Goal: Register for event/course

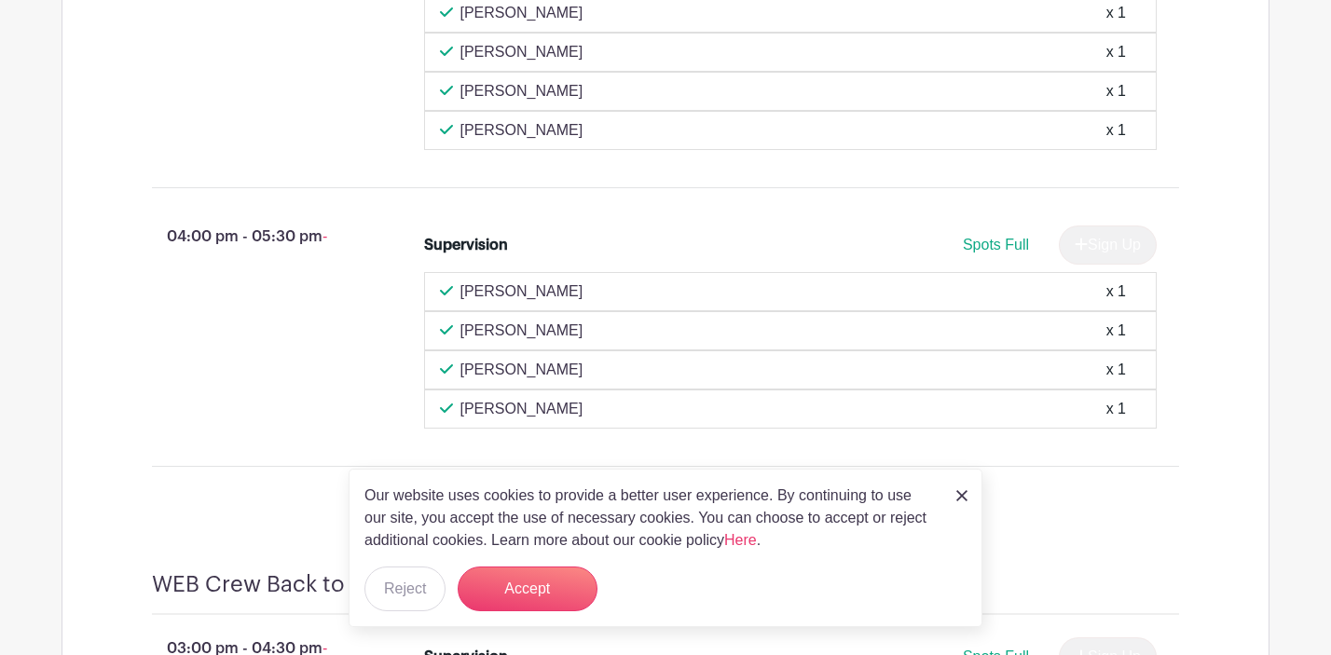
scroll to position [1017, 0]
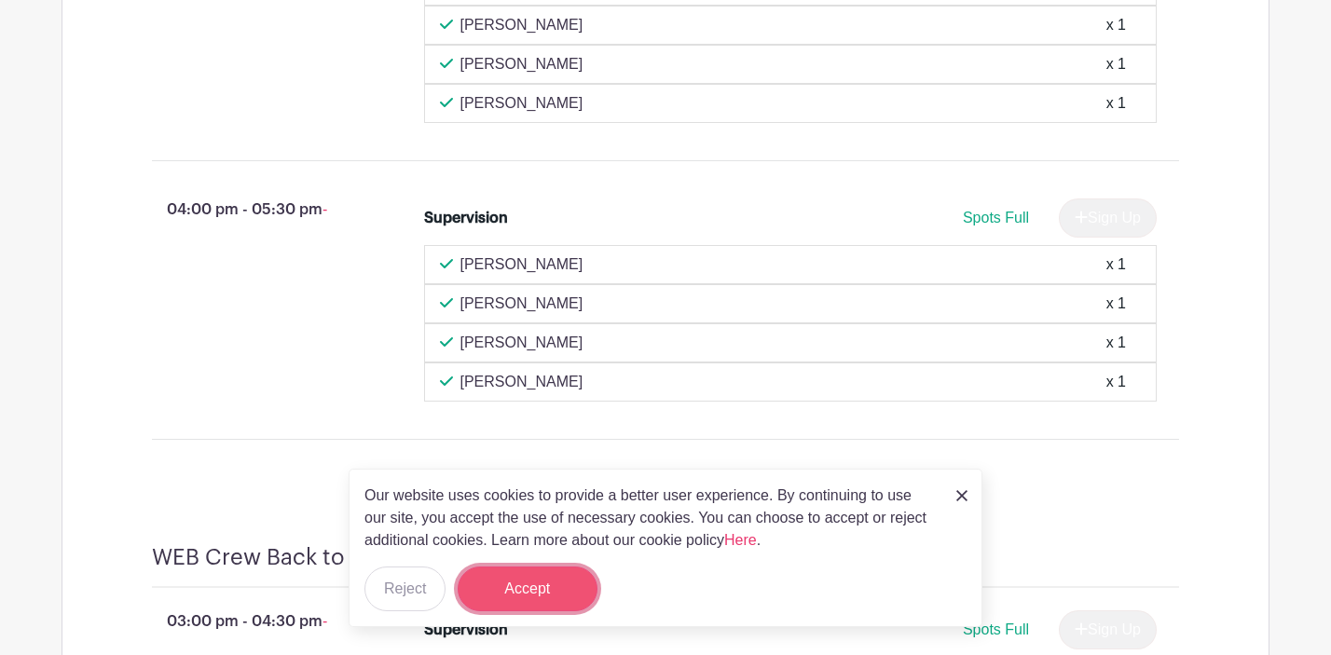
click at [517, 604] on button "Accept" at bounding box center [528, 589] width 140 height 45
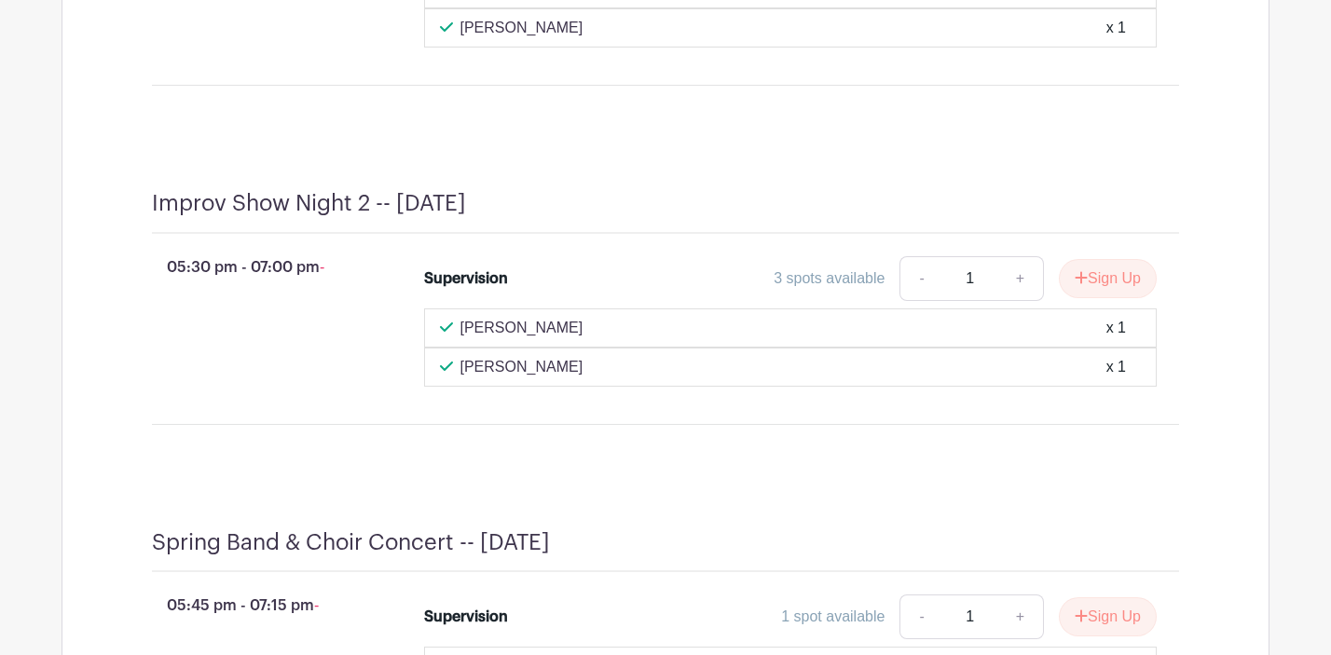
scroll to position [7674, 0]
click at [1067, 291] on button "Sign Up" at bounding box center [1108, 278] width 98 height 39
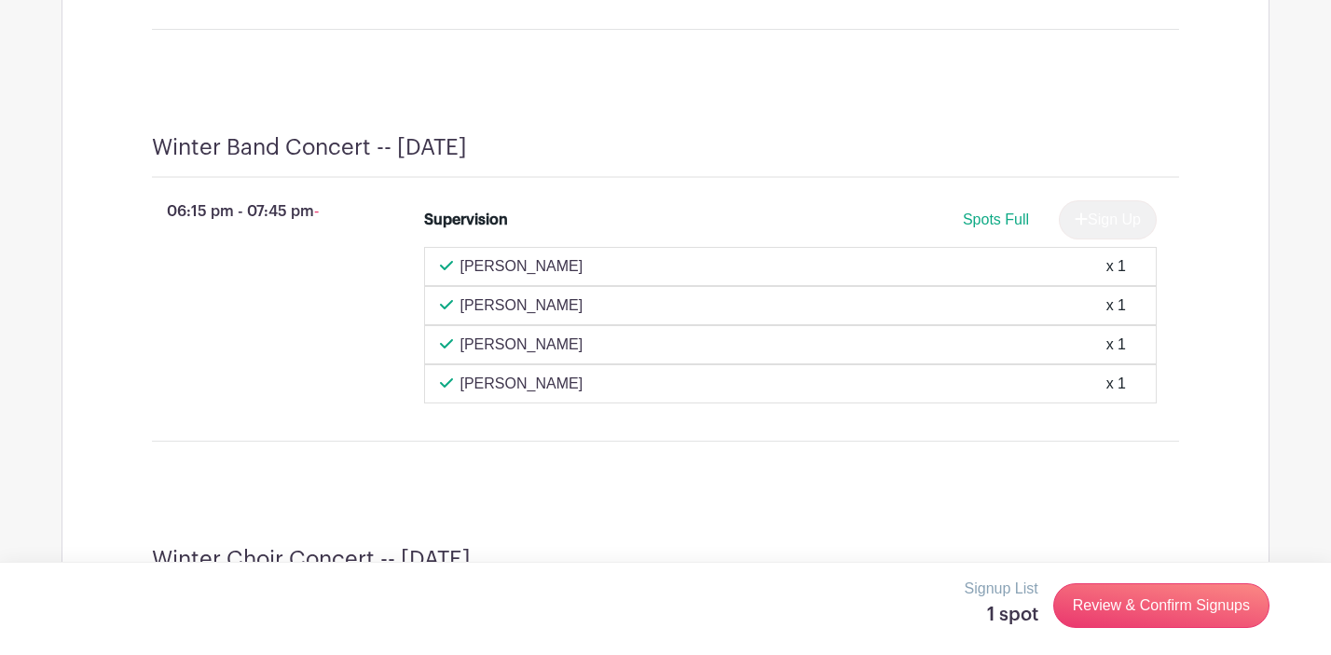
scroll to position [815, 0]
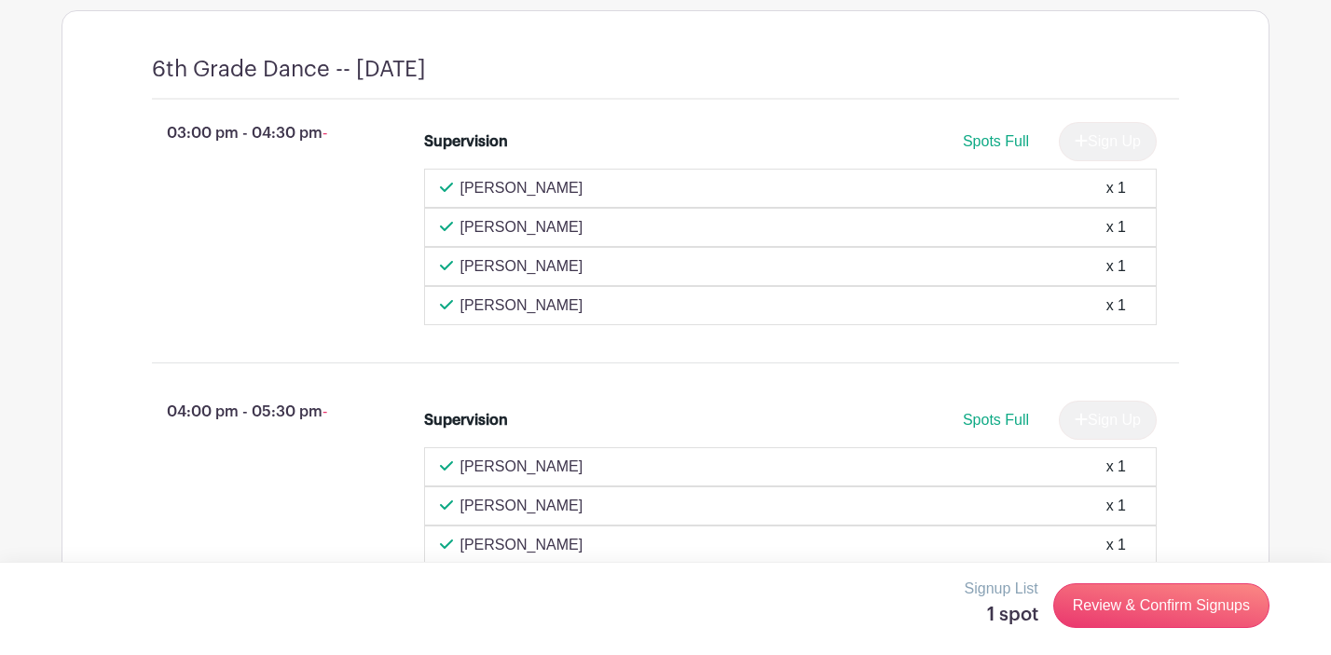
click at [1220, 269] on div "03:00 pm - 04:30 pm - Supervision Spots Full Sign Up [PERSON_NAME] x 1 [PERSON_…" at bounding box center [665, 224] width 1117 height 248
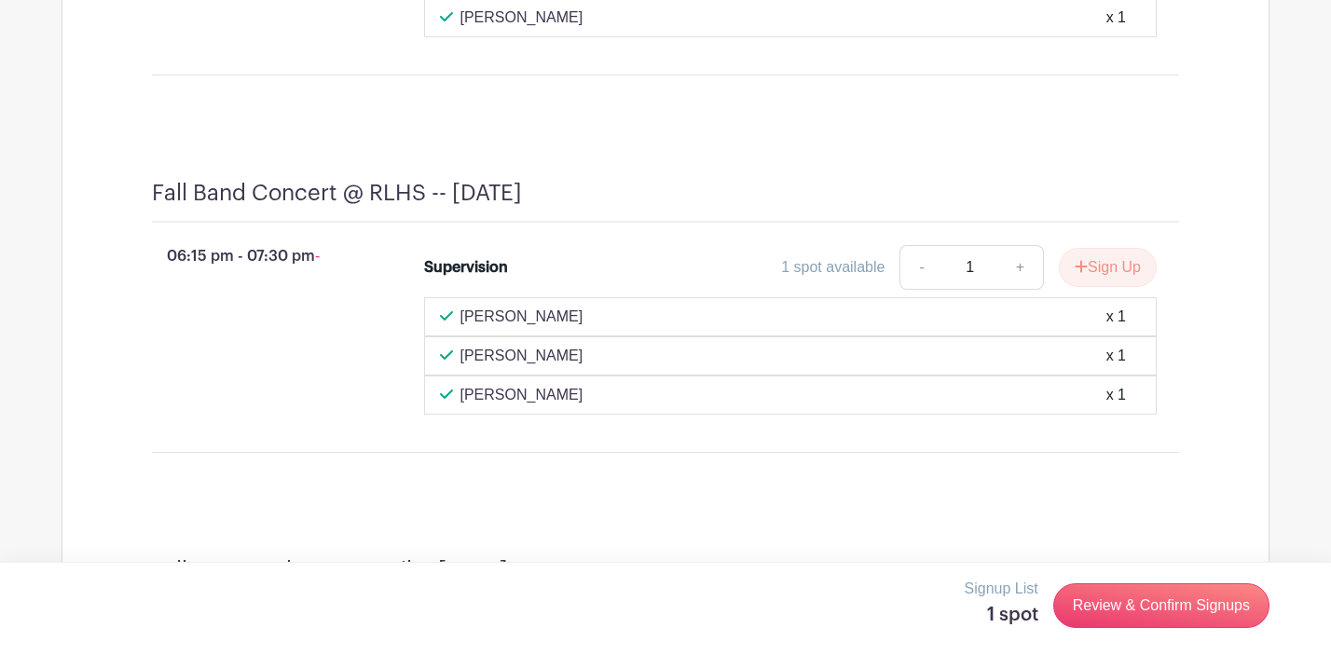
scroll to position [2552, 0]
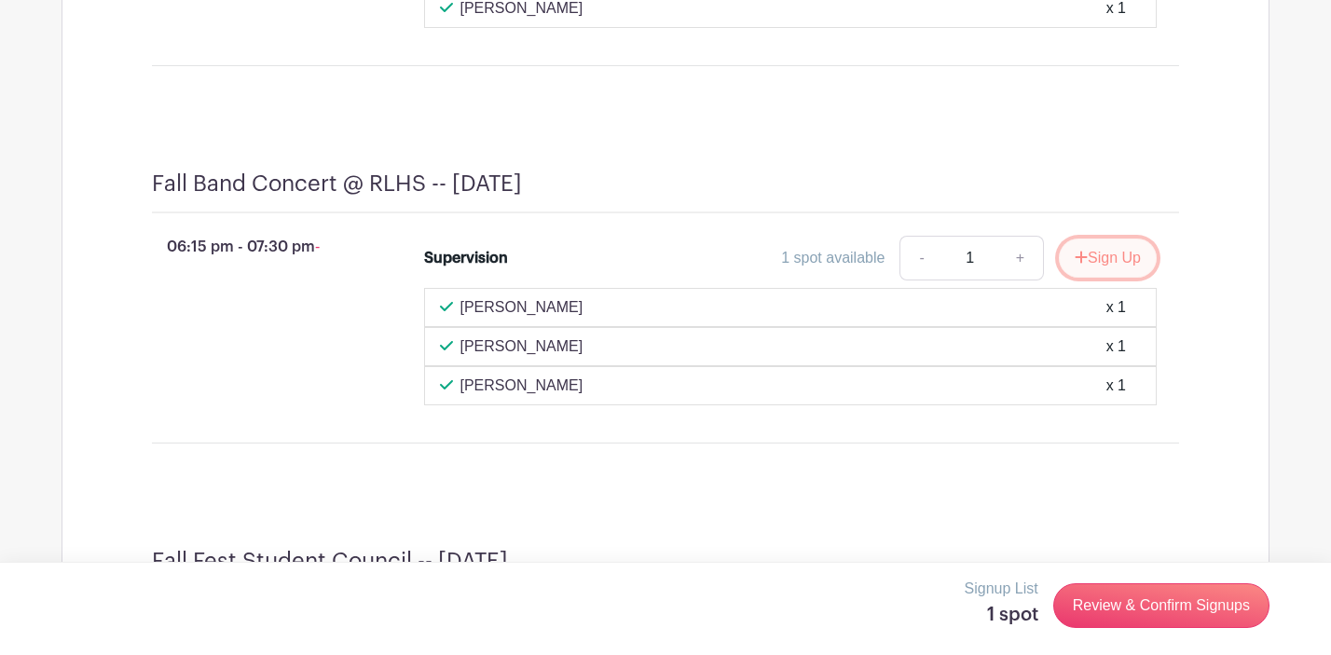
click at [1068, 278] on button "Sign Up" at bounding box center [1108, 258] width 98 height 39
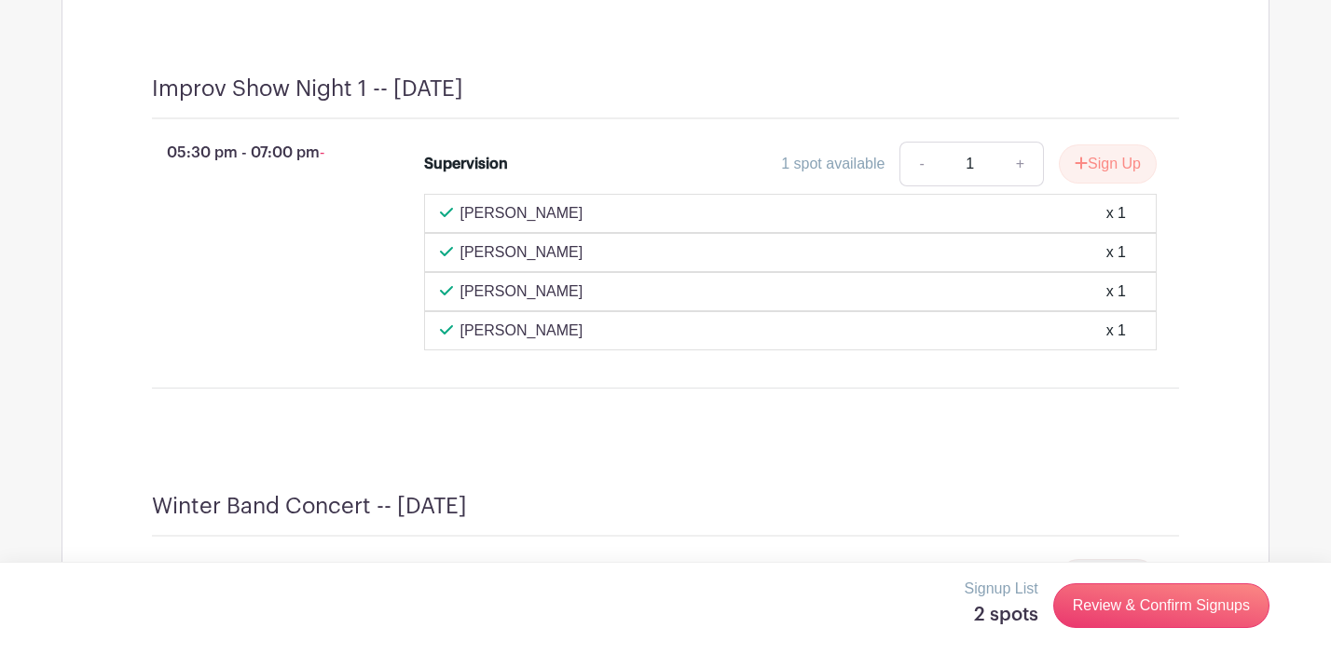
scroll to position [3611, 0]
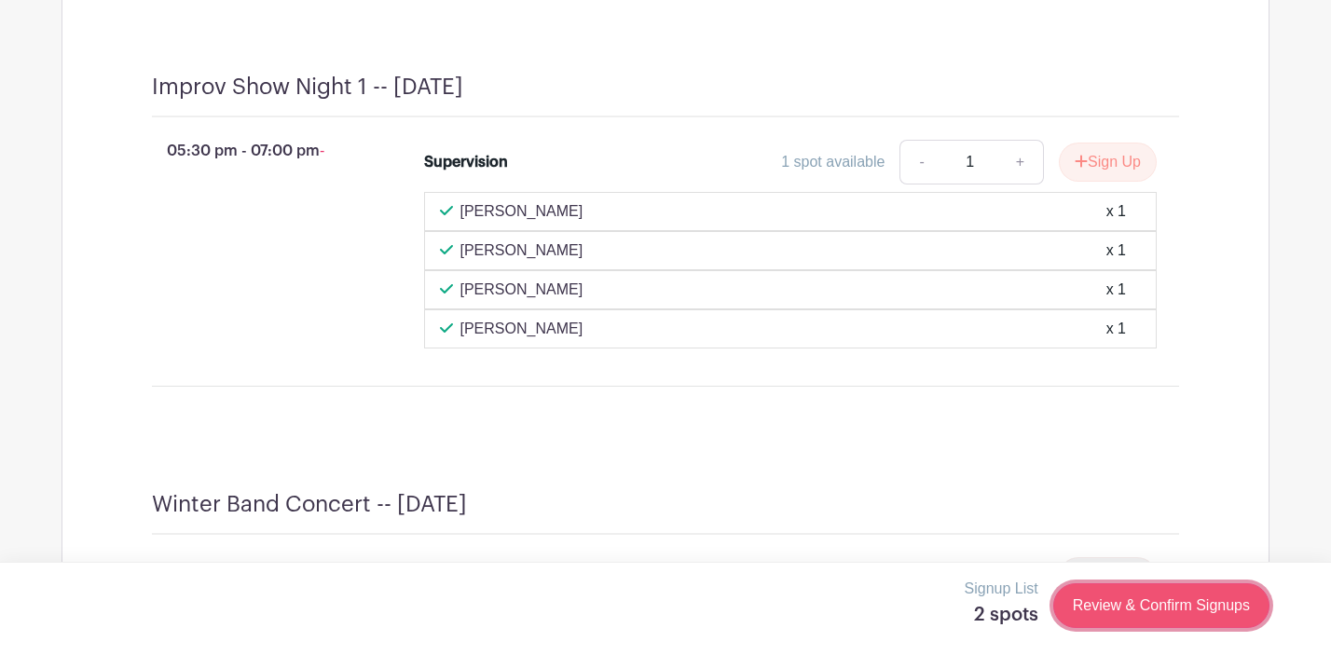
click at [1139, 602] on link "Review & Confirm Signups" at bounding box center [1161, 606] width 216 height 45
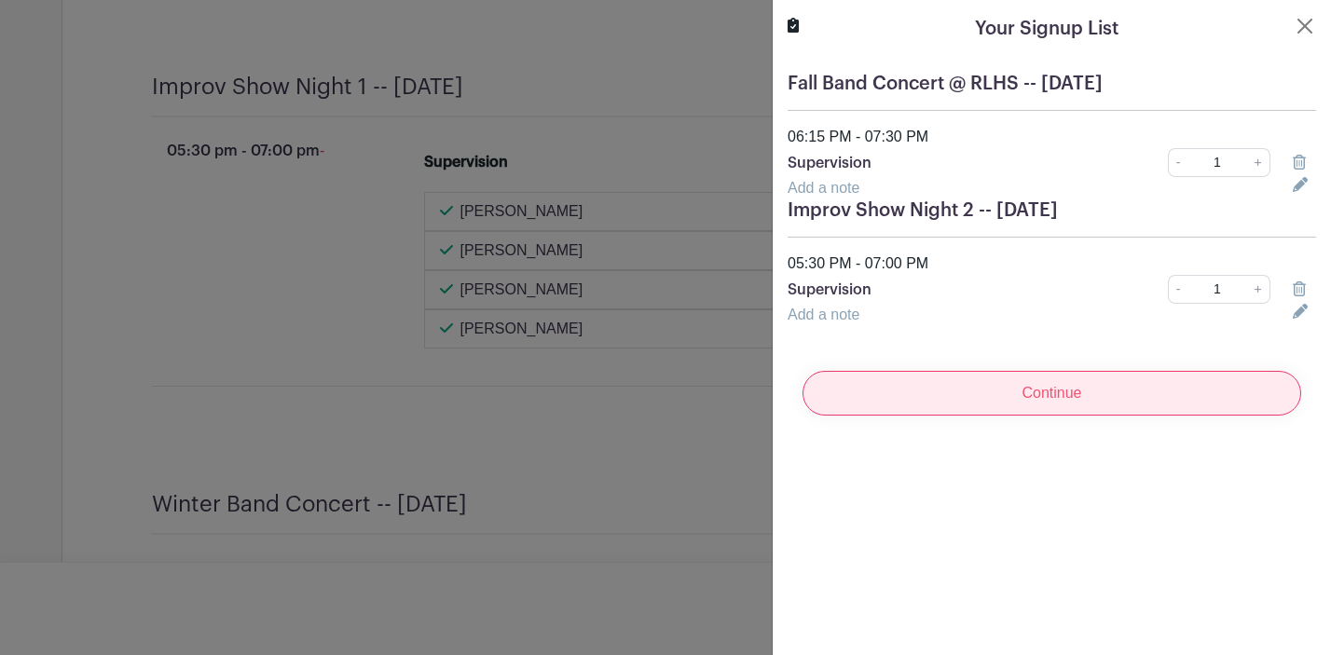
click at [1135, 396] on input "Continue" at bounding box center [1052, 393] width 499 height 45
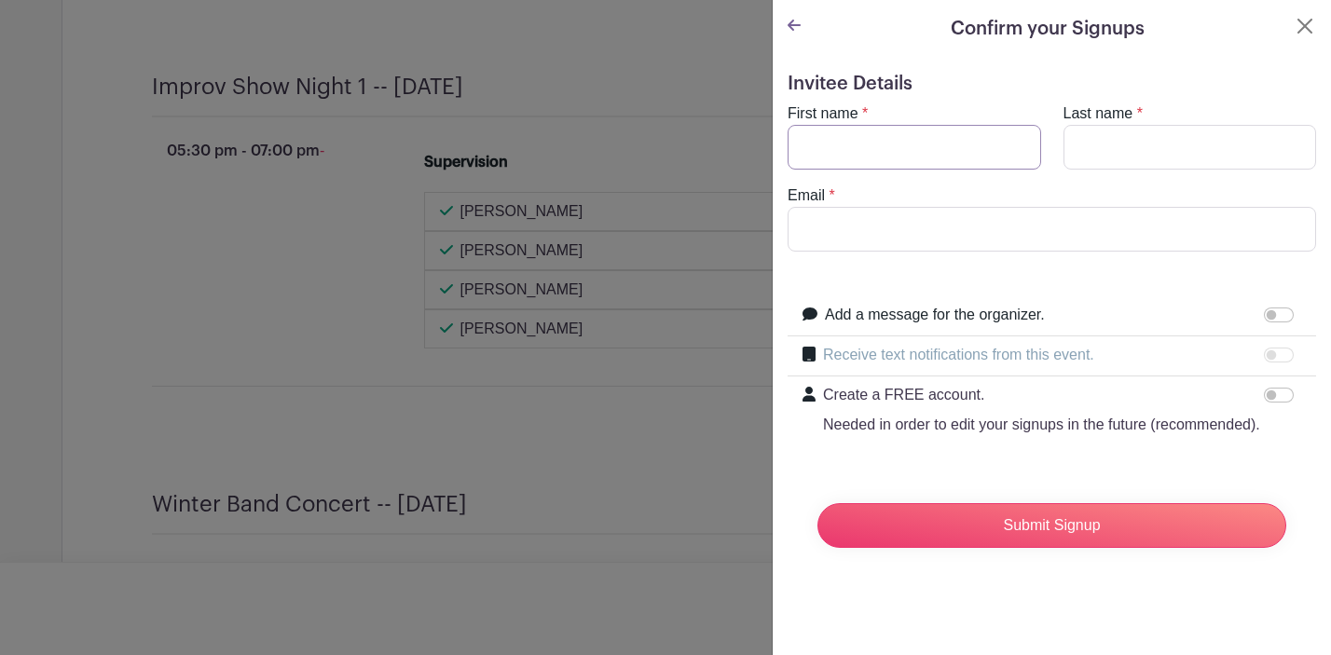
click at [904, 143] on input "First name" at bounding box center [915, 147] width 254 height 45
type input "[PERSON_NAME]"
click at [825, 227] on input "Email" at bounding box center [1052, 229] width 529 height 45
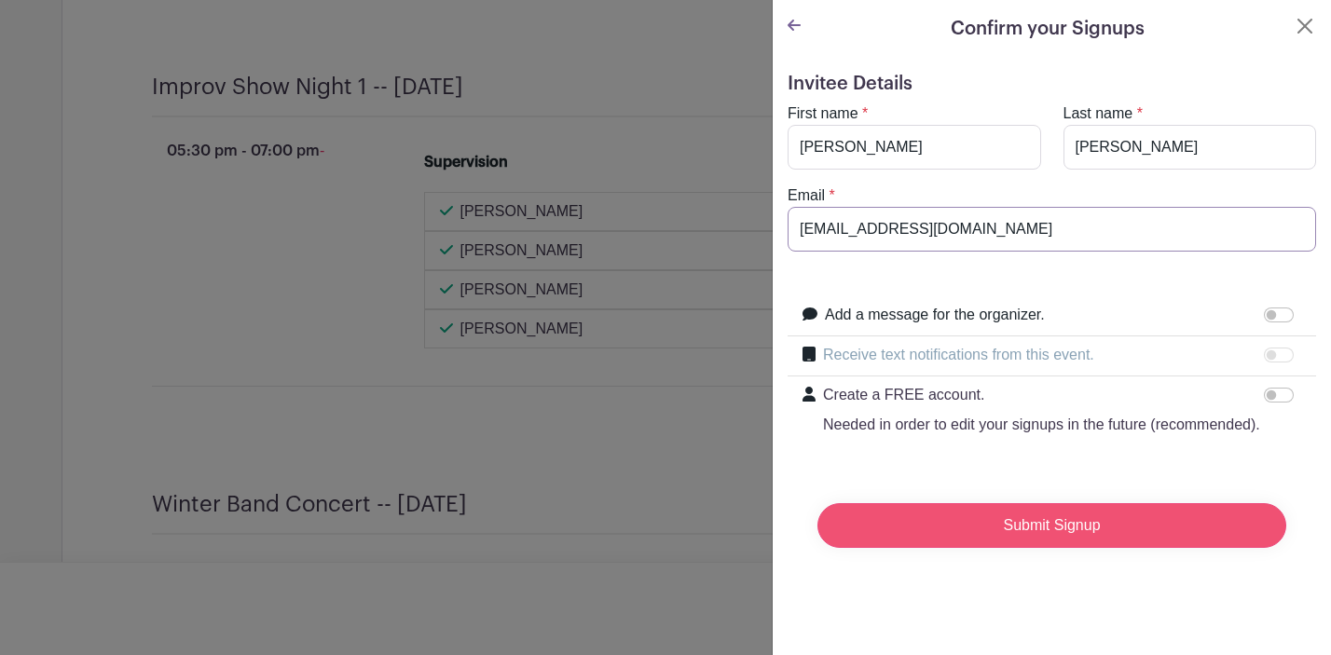
type input "[EMAIL_ADDRESS][DOMAIN_NAME]"
click at [947, 522] on input "Submit Signup" at bounding box center [1052, 525] width 469 height 45
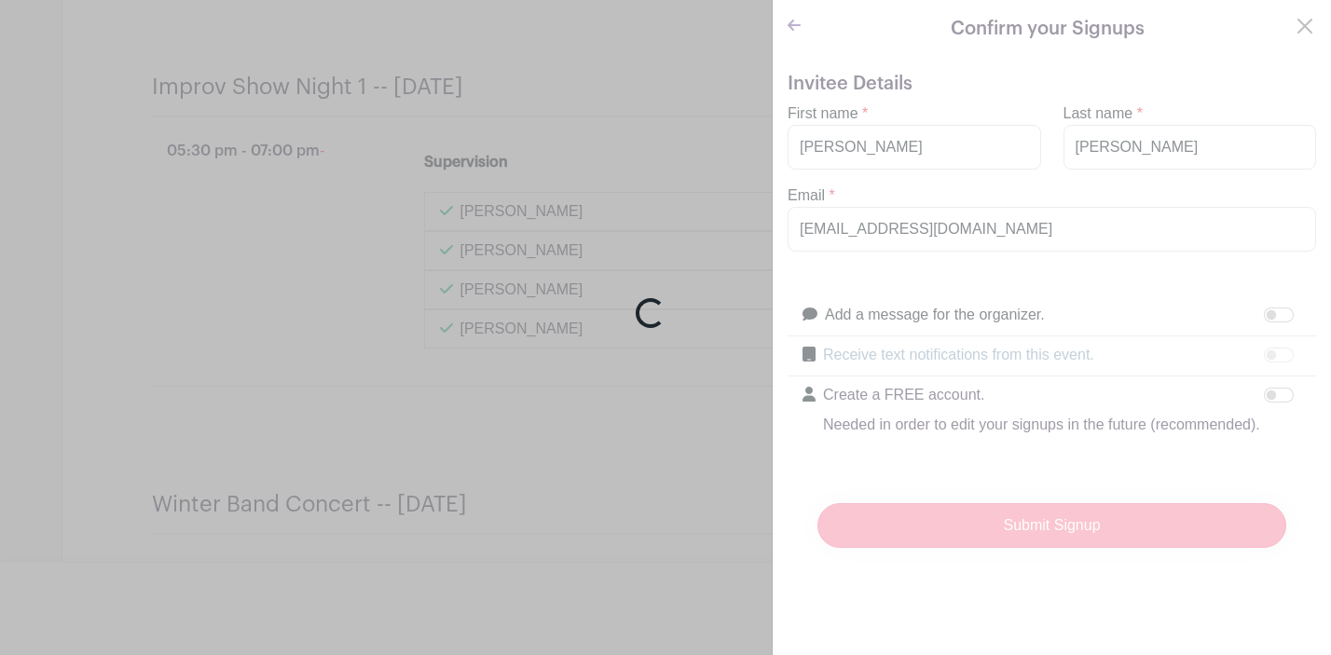
scroll to position [3644, 0]
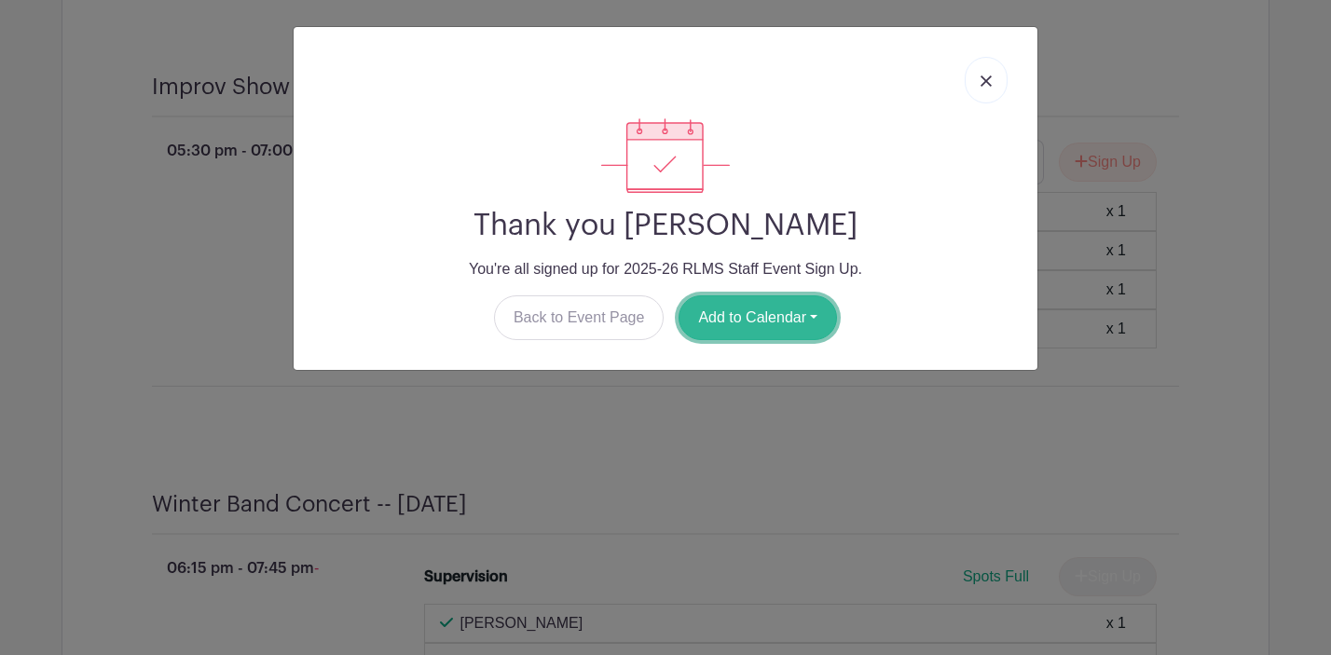
click at [789, 327] on button "Add to Calendar" at bounding box center [758, 318] width 158 height 45
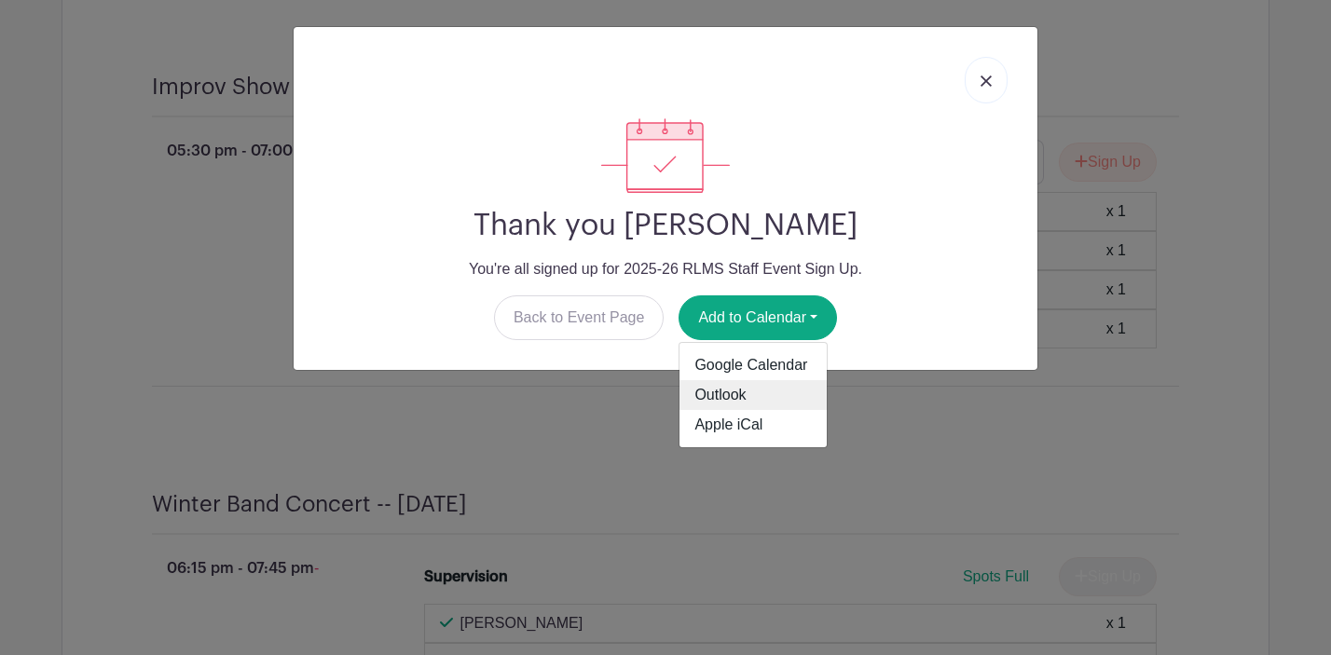
click at [771, 392] on link "Outlook" at bounding box center [753, 395] width 147 height 30
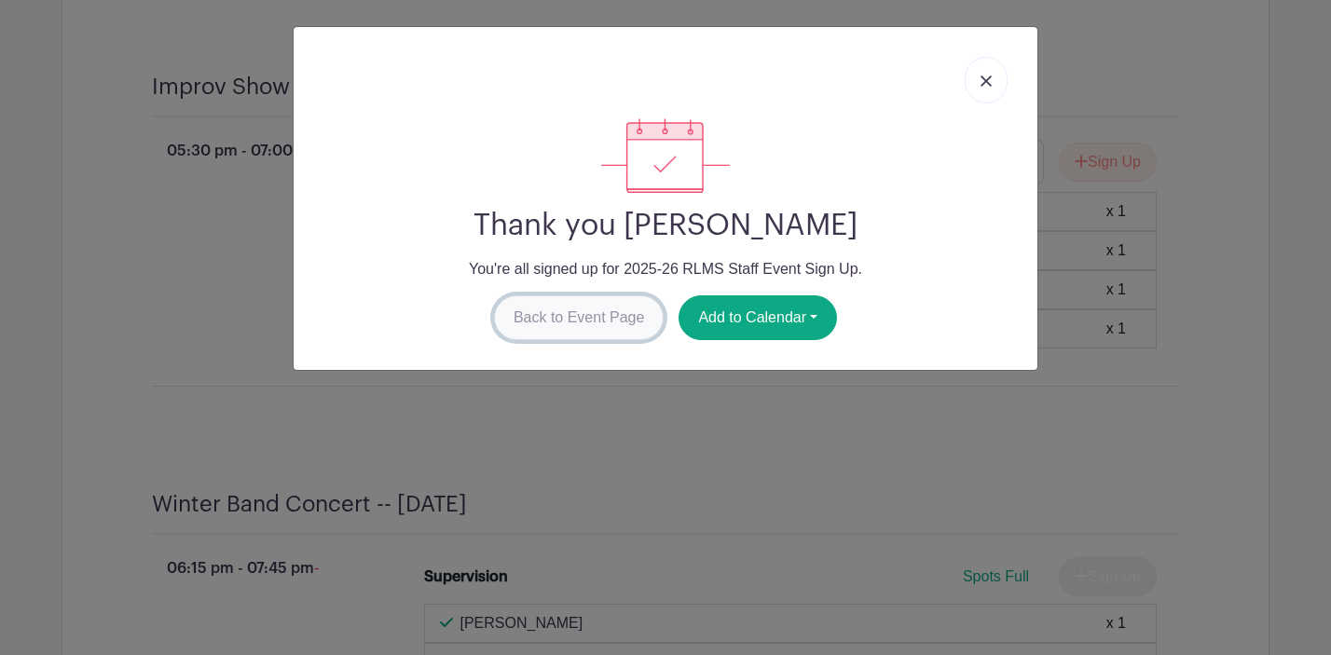
click at [592, 329] on link "Back to Event Page" at bounding box center [579, 318] width 171 height 45
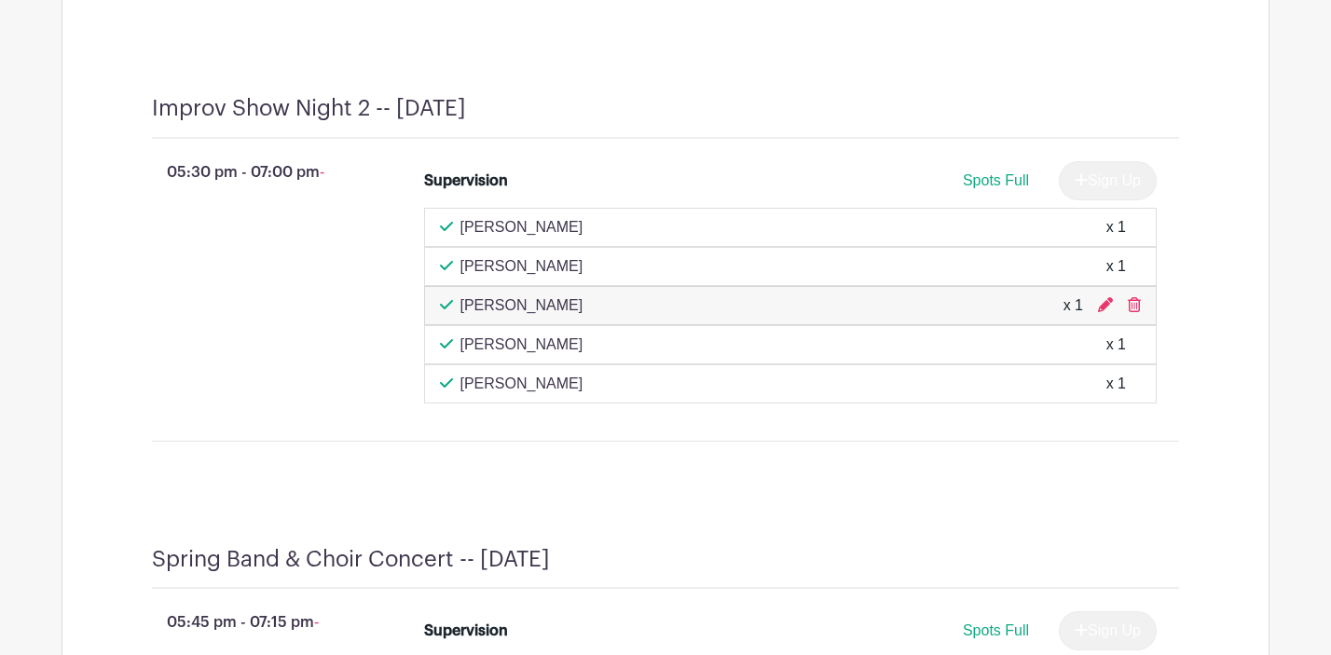
scroll to position [8065, 0]
